Goal: Task Accomplishment & Management: Use online tool/utility

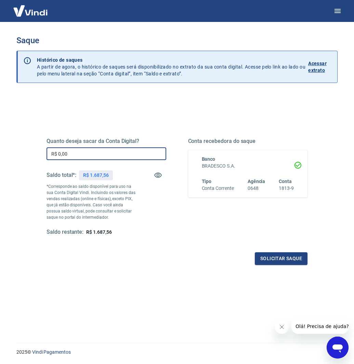
click at [92, 156] on input "R$ 0,00" at bounding box center [107, 153] width 120 height 13
type input "R$ 1.687,56"
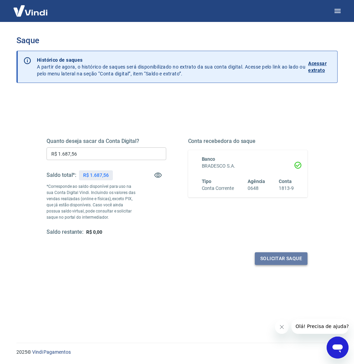
click at [283, 254] on button "Solicitar saque" at bounding box center [281, 258] width 53 height 13
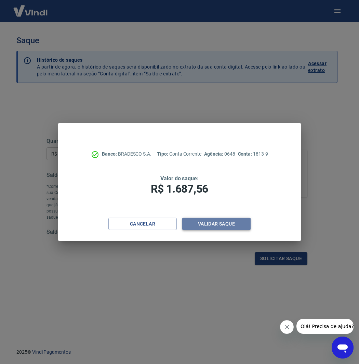
click at [224, 222] on button "Validar saque" at bounding box center [216, 223] width 68 height 13
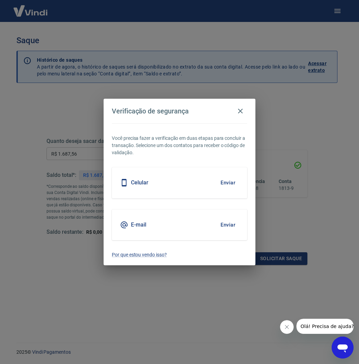
click at [183, 219] on div "E-mail Enviar" at bounding box center [180, 224] width 136 height 31
click at [230, 220] on button "Enviar" at bounding box center [228, 224] width 22 height 14
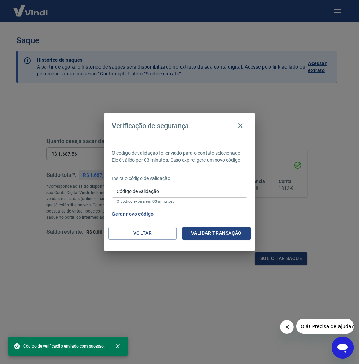
click at [189, 194] on input "Código de validação" at bounding box center [180, 190] width 136 height 13
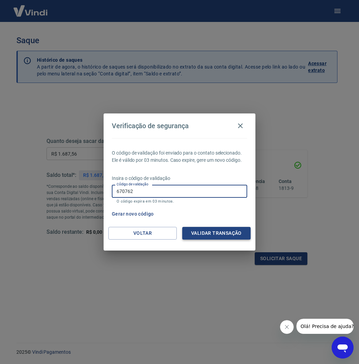
type input "670762"
click at [233, 233] on button "Validar transação" at bounding box center [216, 233] width 68 height 13
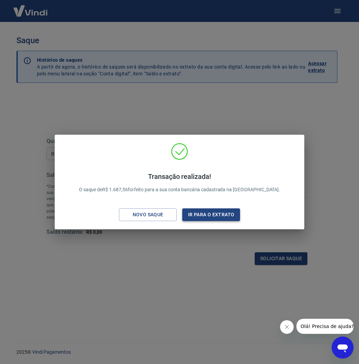
click at [227, 214] on button "Ir para o extrato" at bounding box center [211, 214] width 58 height 13
